Goal: Task Accomplishment & Management: Complete application form

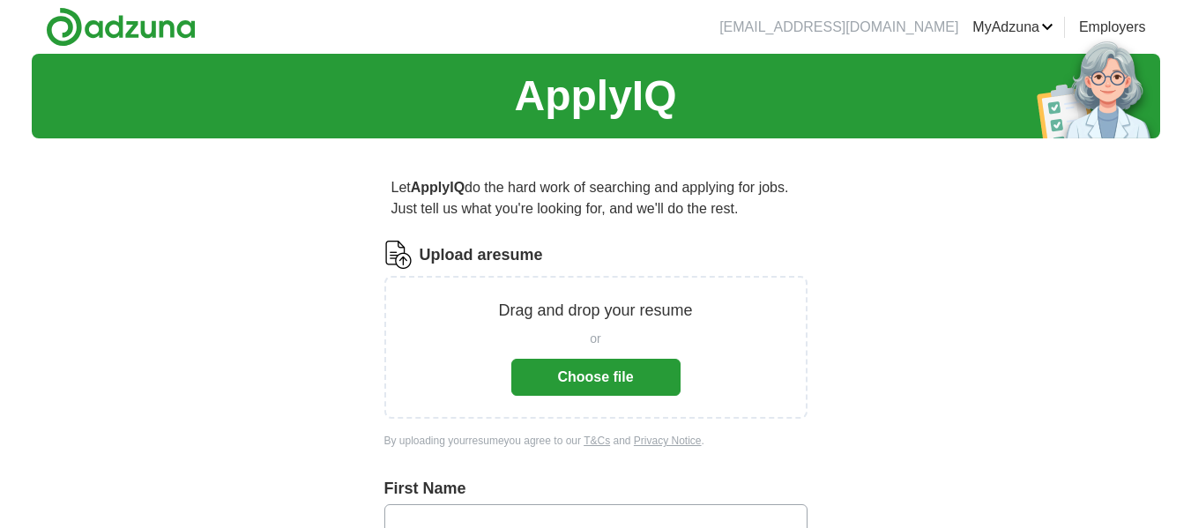
scroll to position [47, 0]
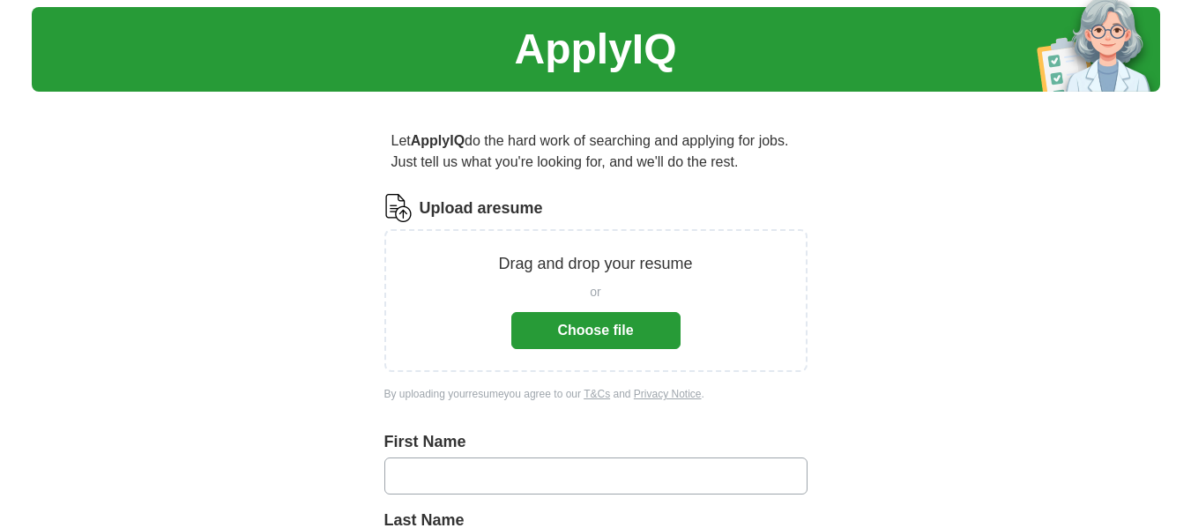
click at [596, 323] on button "Choose file" at bounding box center [595, 330] width 169 height 37
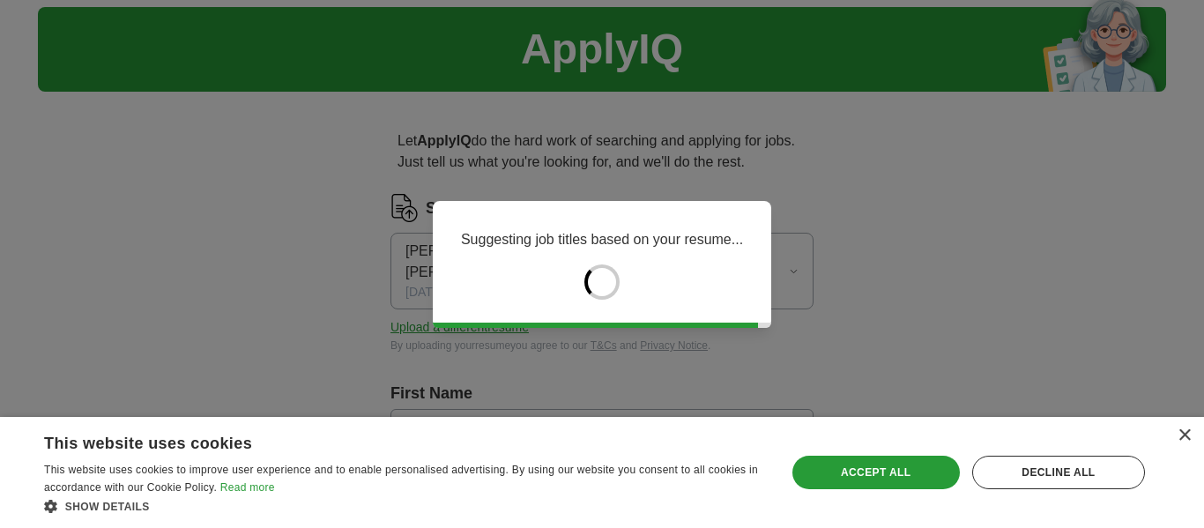
type input "******"
type input "*****"
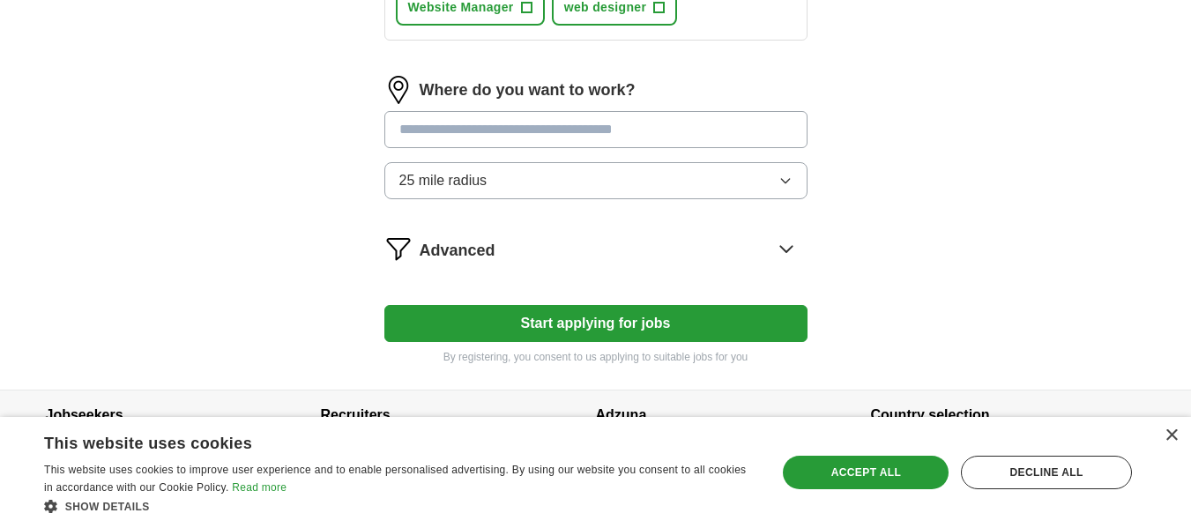
scroll to position [915, 0]
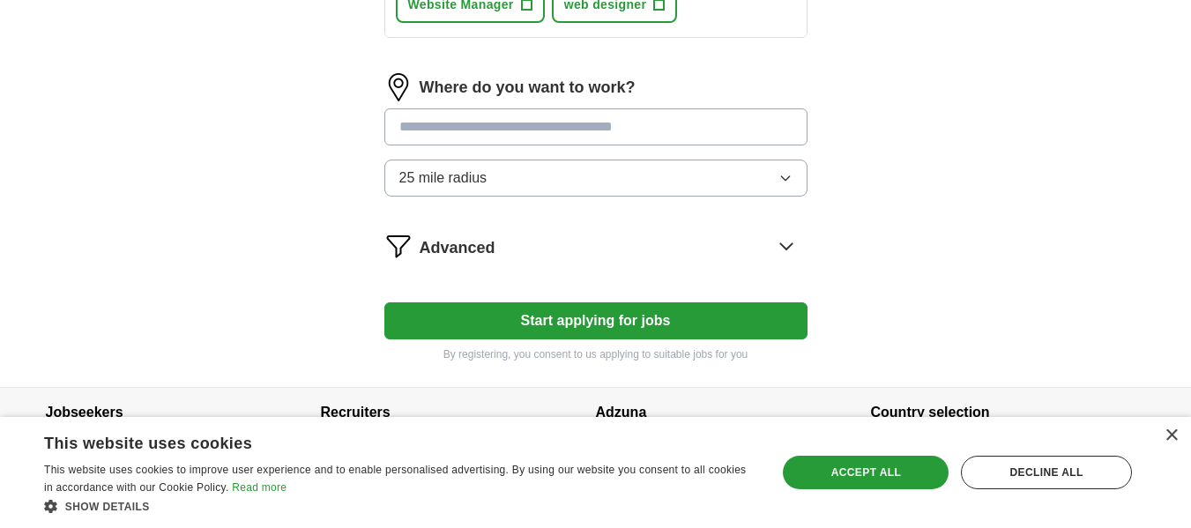
click at [539, 311] on button "Start applying for jobs" at bounding box center [595, 320] width 423 height 37
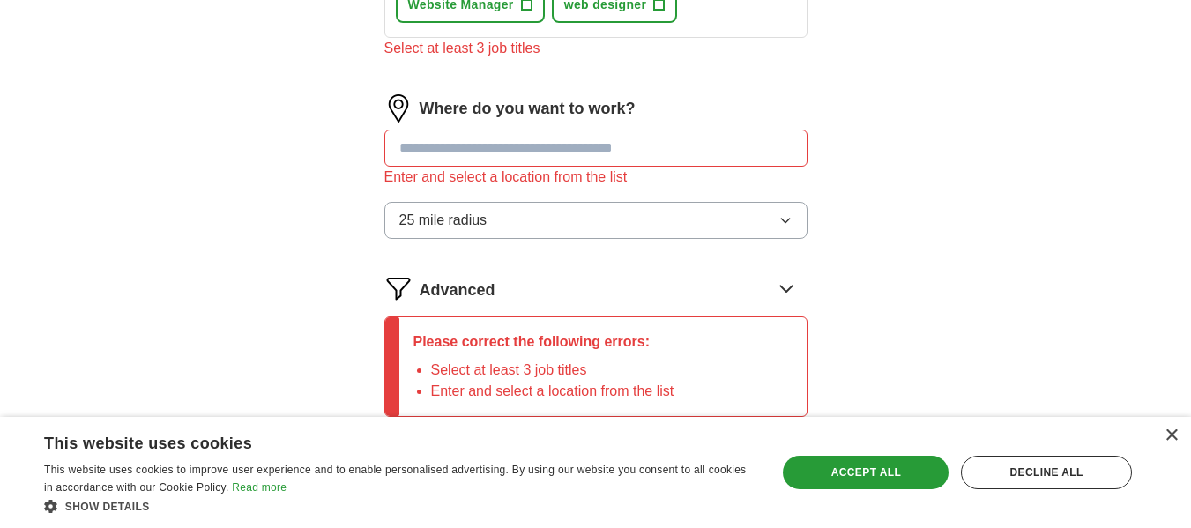
click at [496, 143] on input at bounding box center [595, 148] width 423 height 37
click at [496, 206] on button "25 mile radius" at bounding box center [595, 220] width 423 height 37
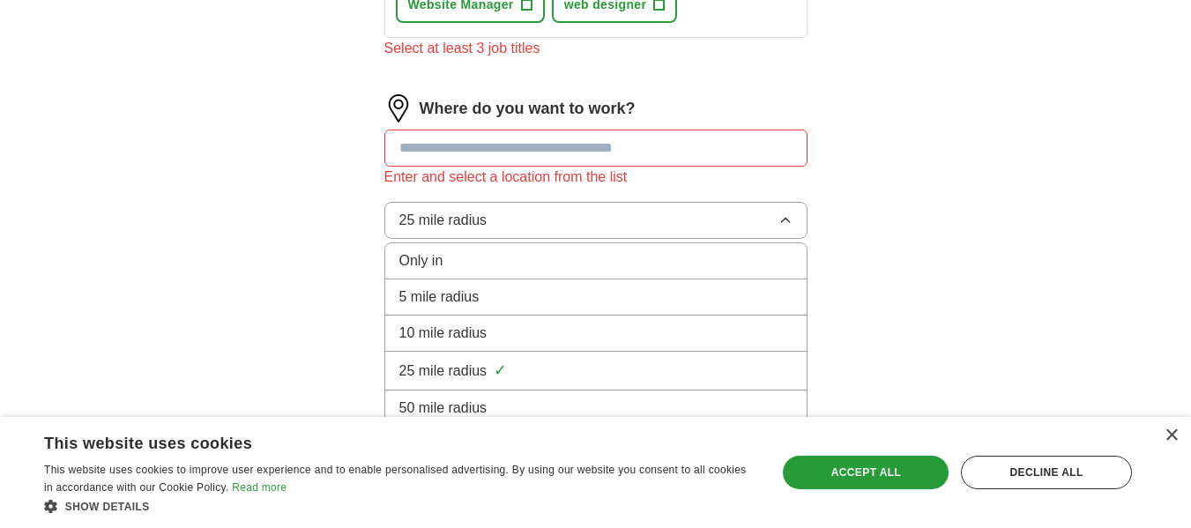
click at [475, 151] on input at bounding box center [595, 148] width 423 height 37
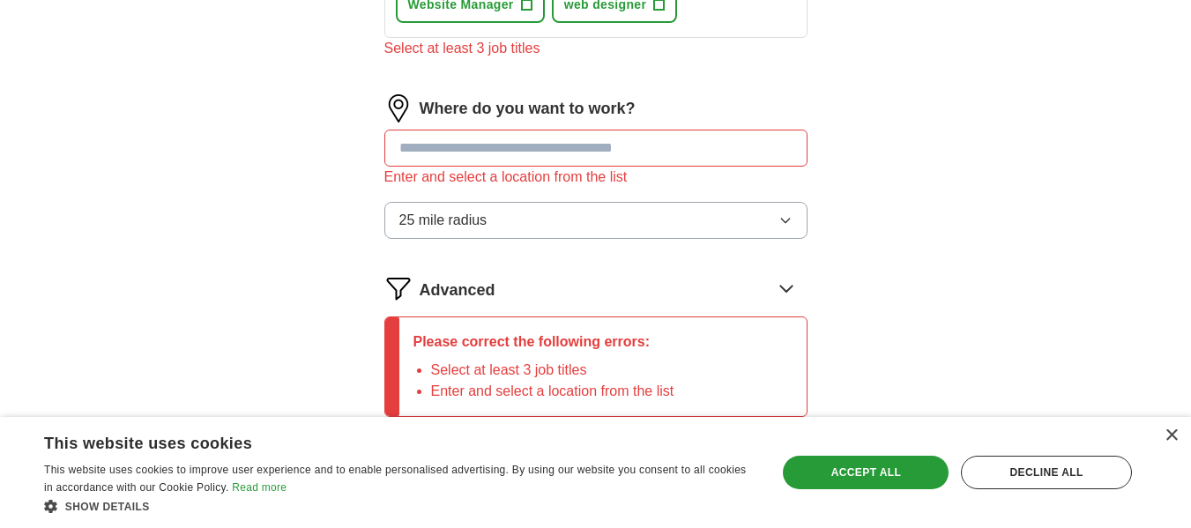
type input "*"
type input "********"
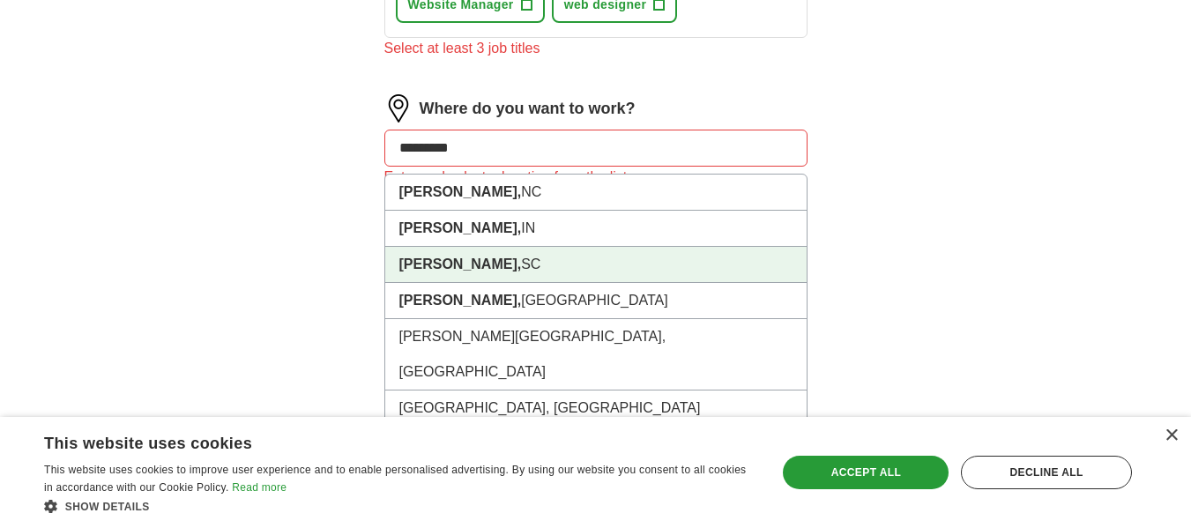
click at [447, 261] on strong "[PERSON_NAME]," at bounding box center [460, 263] width 123 height 15
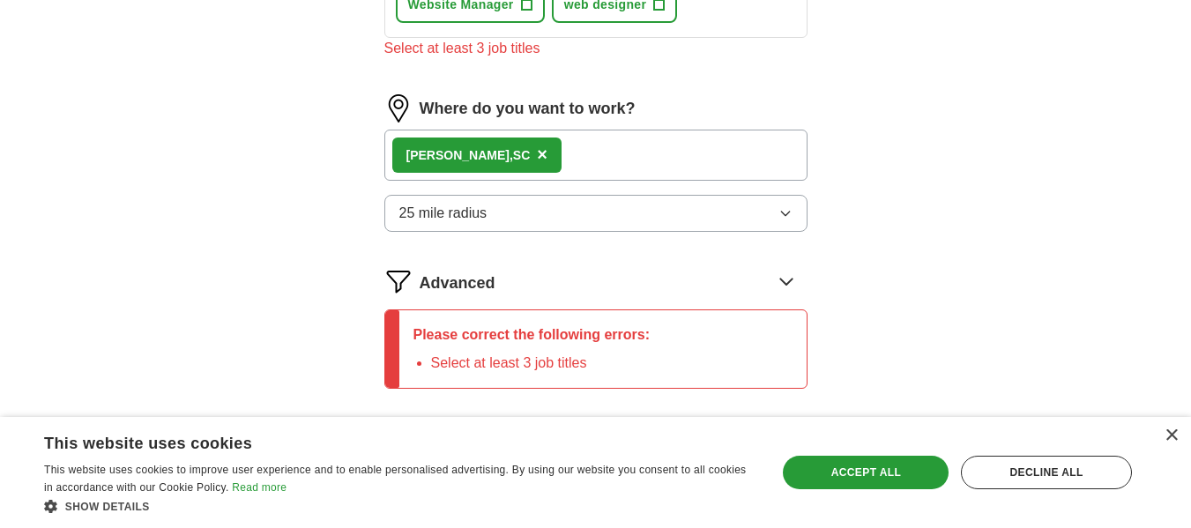
click at [445, 219] on span "25 mile radius" at bounding box center [443, 213] width 88 height 21
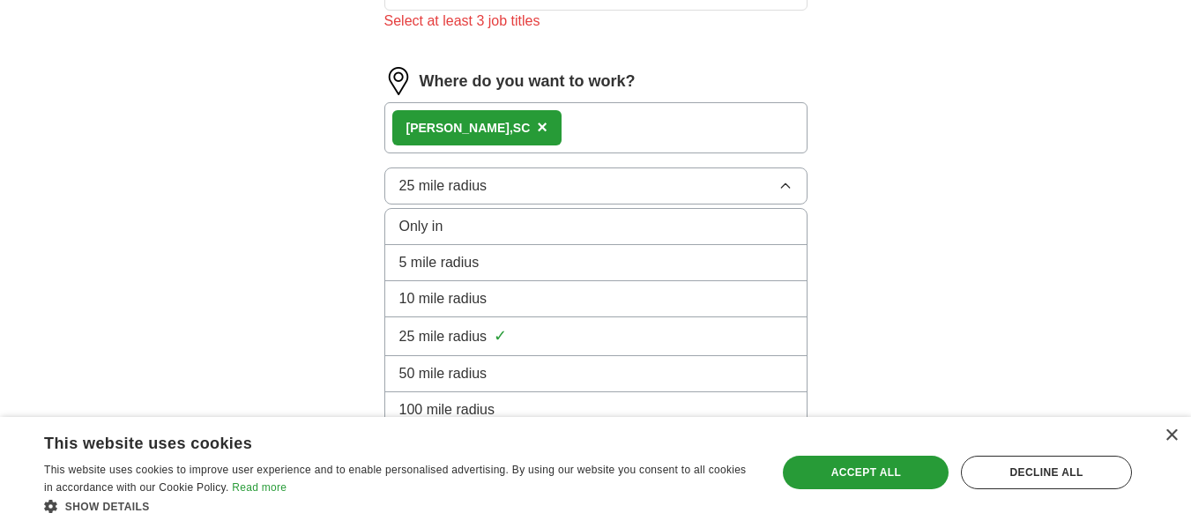
click at [442, 365] on span "50 mile radius" at bounding box center [443, 373] width 88 height 21
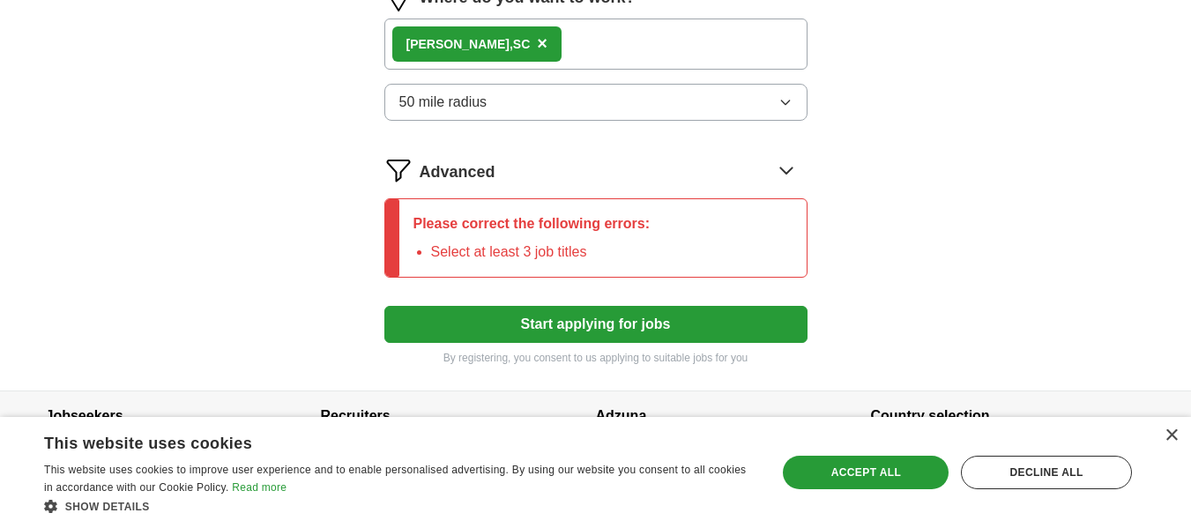
scroll to position [1027, 0]
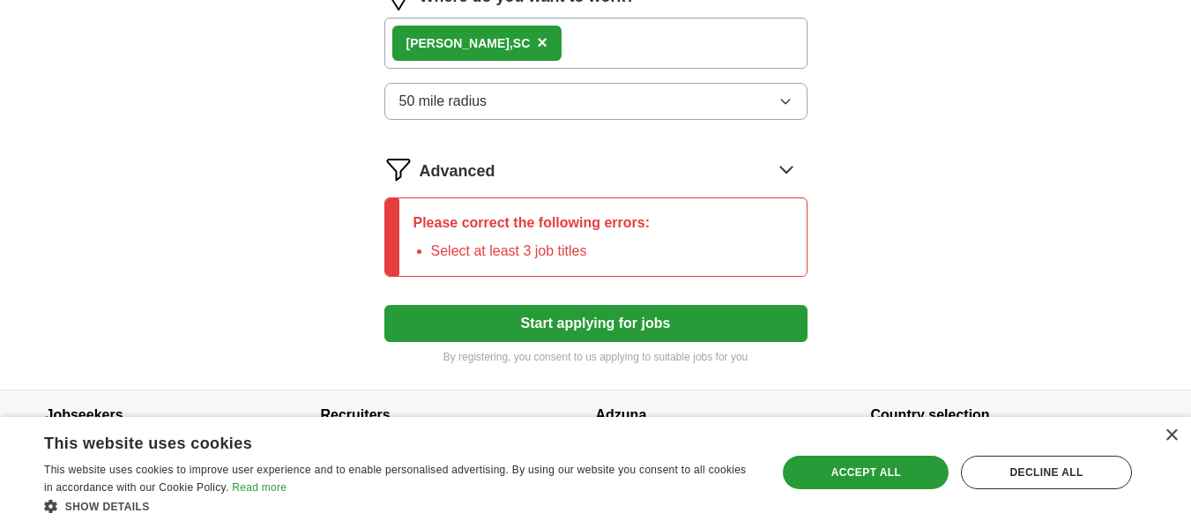
click at [453, 317] on button "Start applying for jobs" at bounding box center [595, 323] width 423 height 37
click at [767, 162] on div "Advanced" at bounding box center [614, 169] width 388 height 28
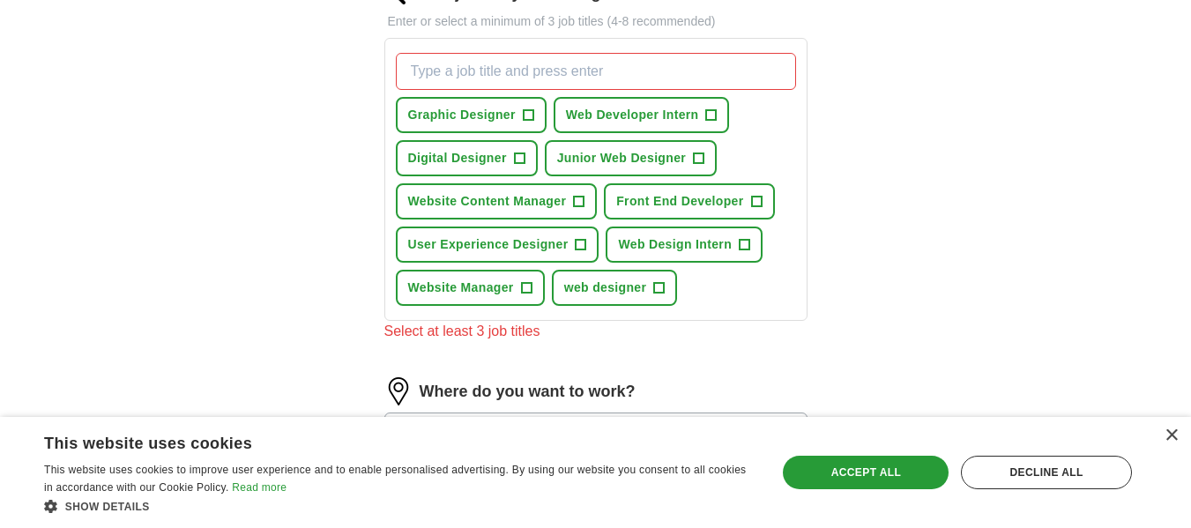
scroll to position [576, 0]
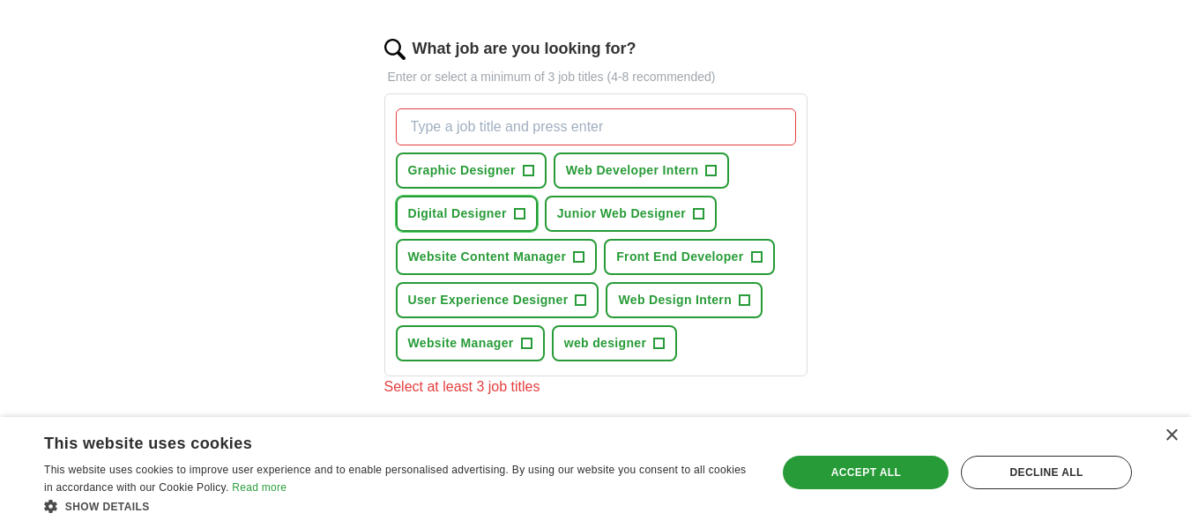
click at [484, 222] on span "Digital Designer" at bounding box center [457, 213] width 99 height 19
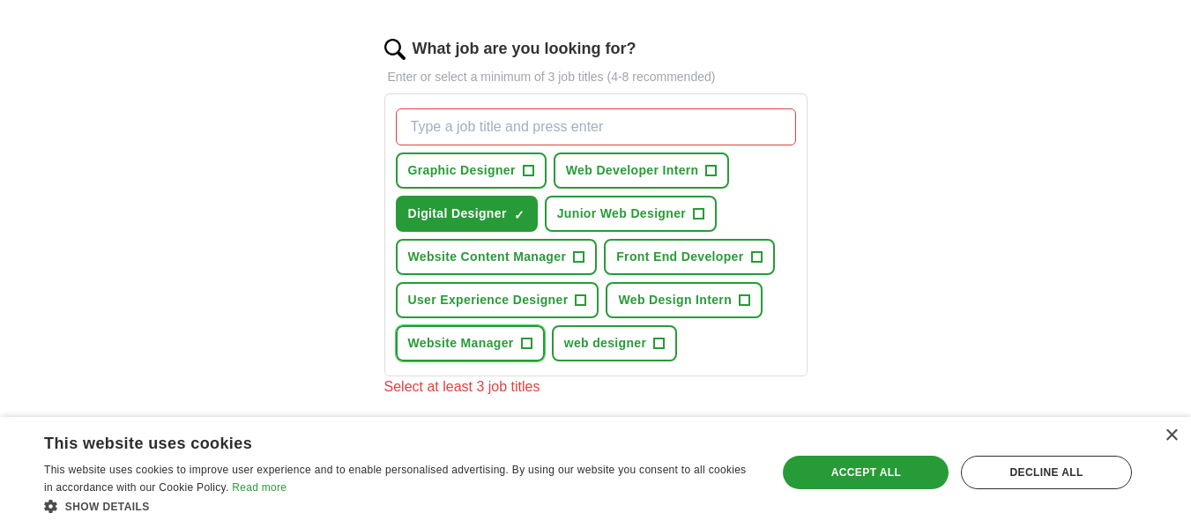
click at [522, 343] on span "+" at bounding box center [526, 344] width 11 height 14
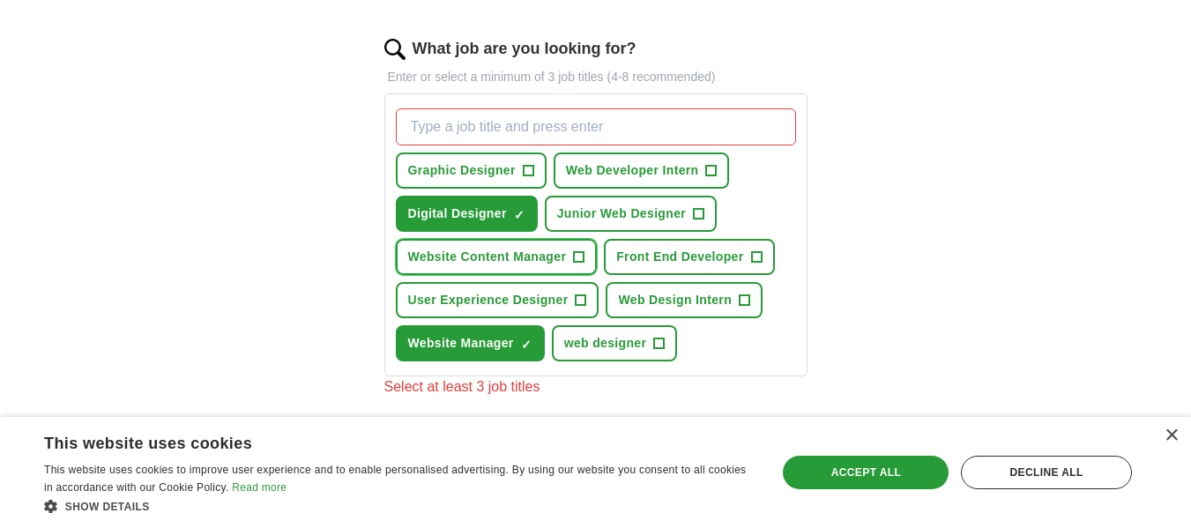
click at [557, 269] on button "Website Content Manager +" at bounding box center [497, 257] width 202 height 36
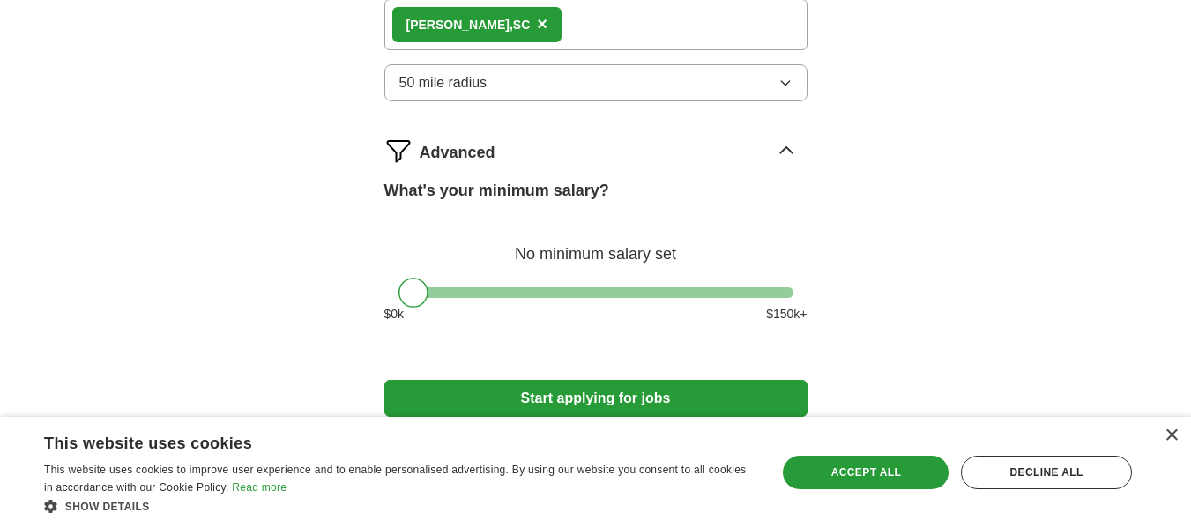
scroll to position [1139, 0]
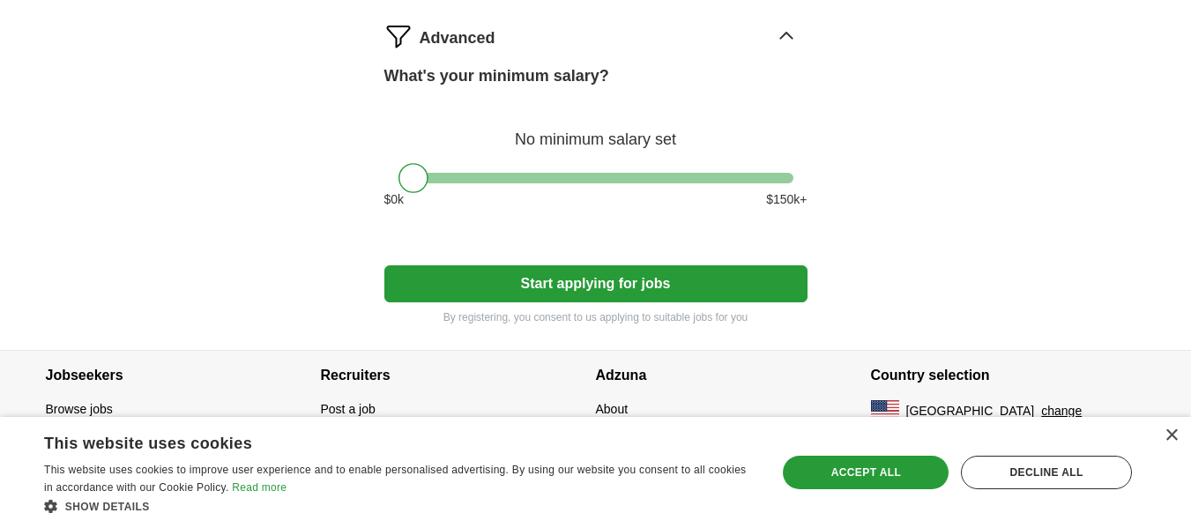
click at [611, 299] on button "Start applying for jobs" at bounding box center [595, 283] width 423 height 37
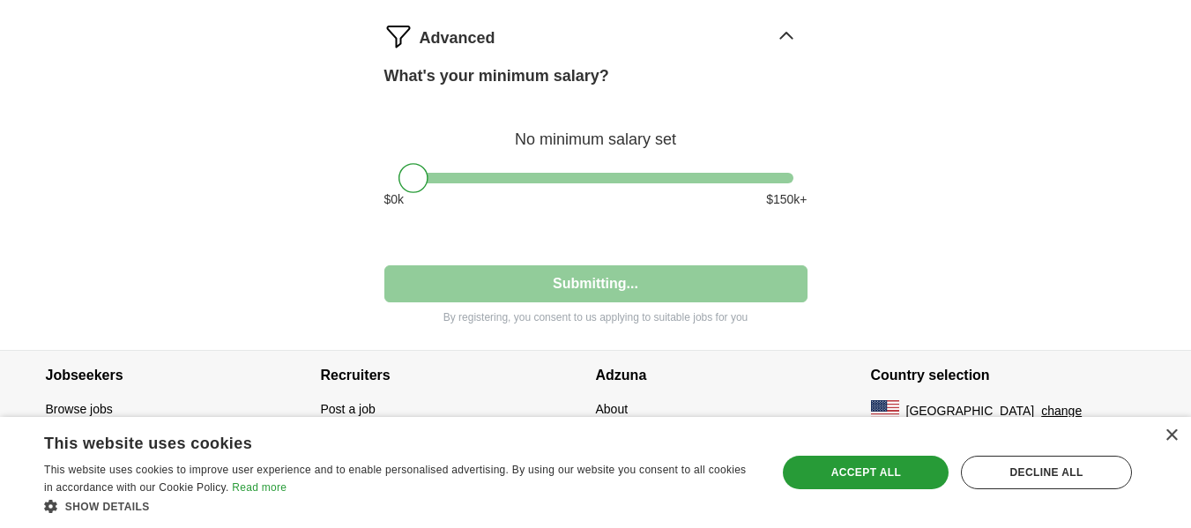
select select "**"
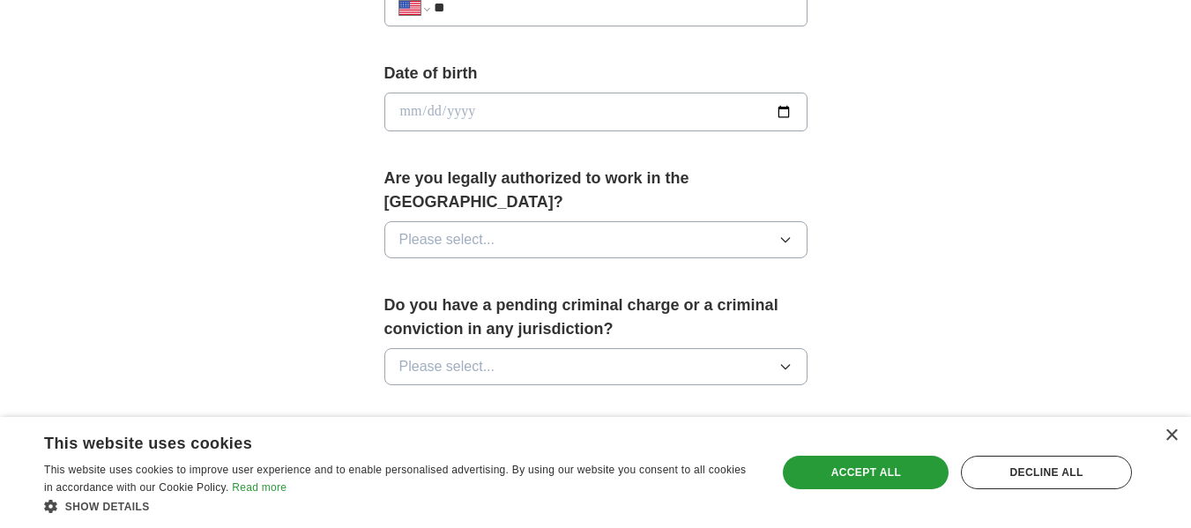
scroll to position [756, 0]
